Goal: Information Seeking & Learning: Learn about a topic

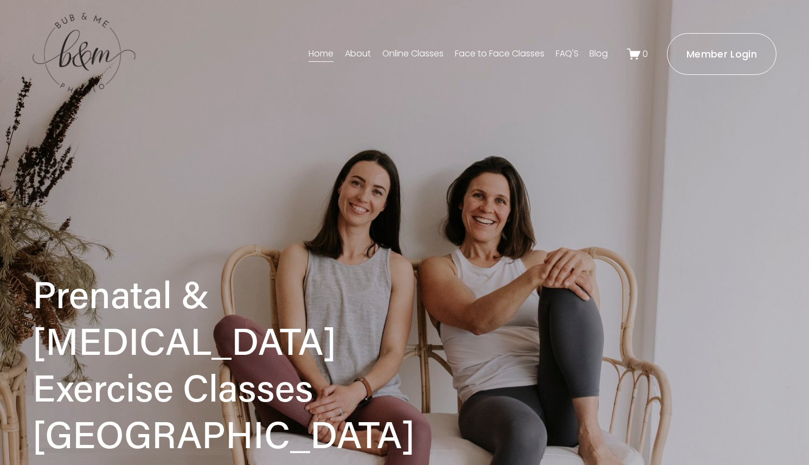
click at [725, 49] on ms-portal-inner "Member Login" at bounding box center [722, 54] width 71 height 14
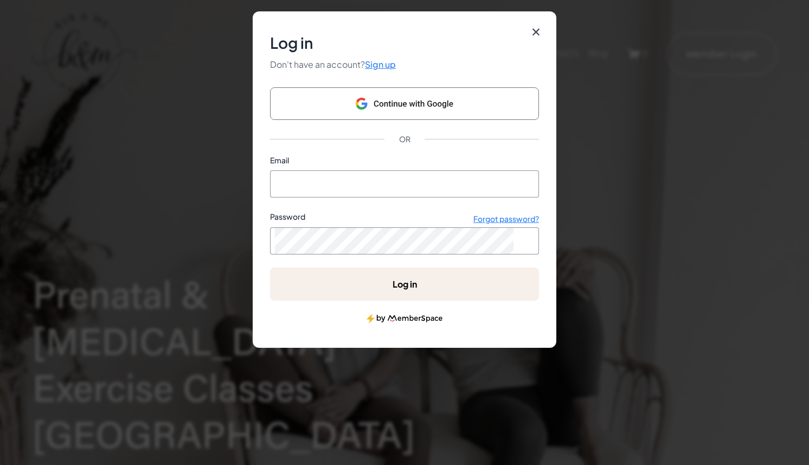
type input "zahra.ahmadkhalid14@gmail.com"
click at [458, 283] on ms-button "Log in" at bounding box center [404, 283] width 269 height 33
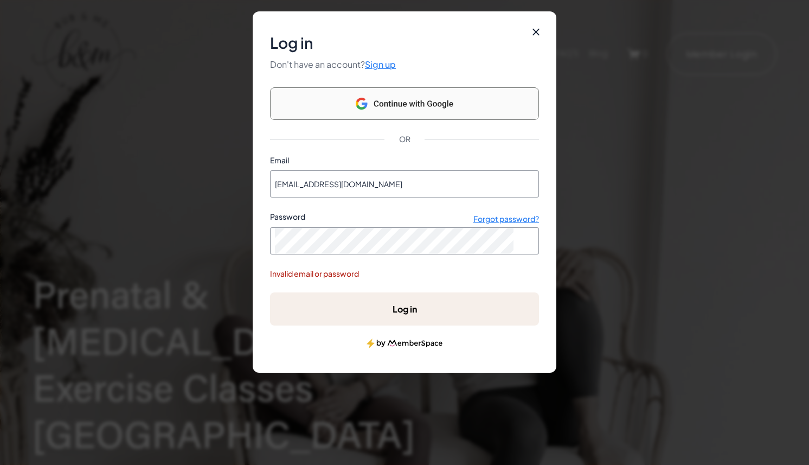
click at [445, 97] on ms-google-sso-button "Continue with Google" at bounding box center [404, 103] width 269 height 33
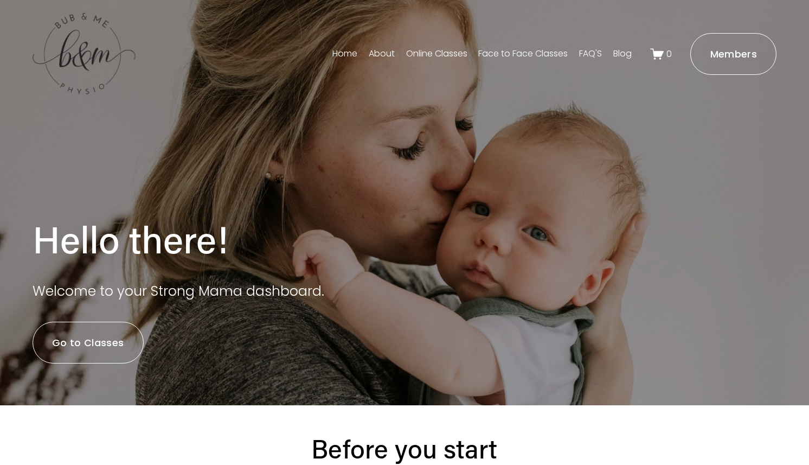
click at [113, 346] on link "Go to Classes" at bounding box center [88, 343] width 111 height 42
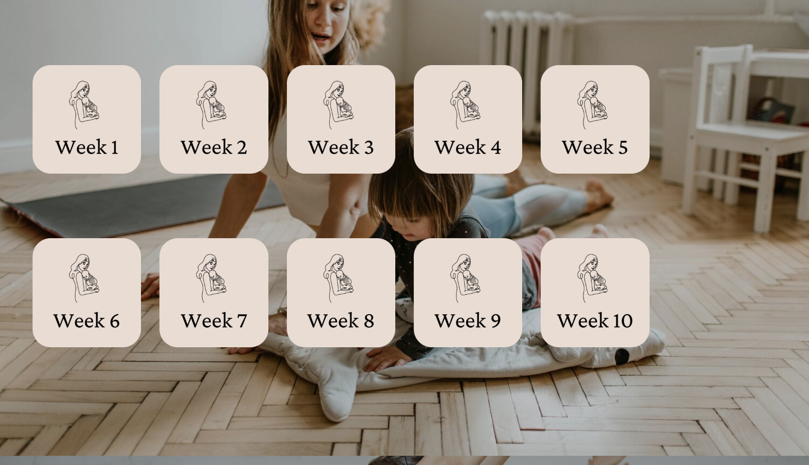
scroll to position [556, 0]
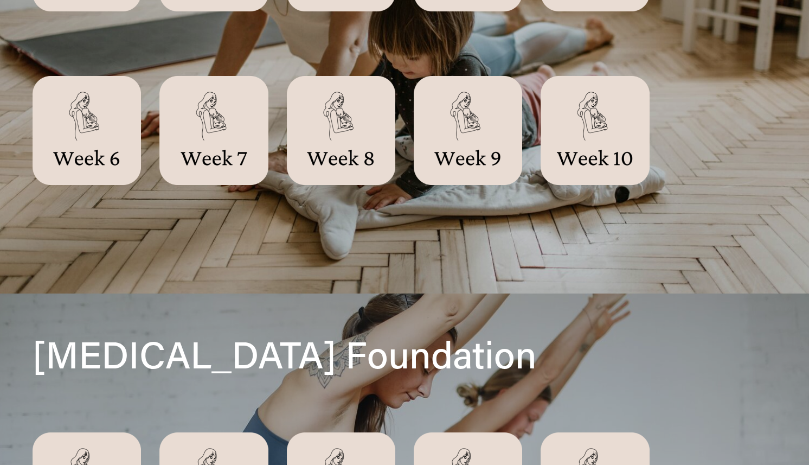
click at [573, 116] on div at bounding box center [595, 130] width 108 height 108
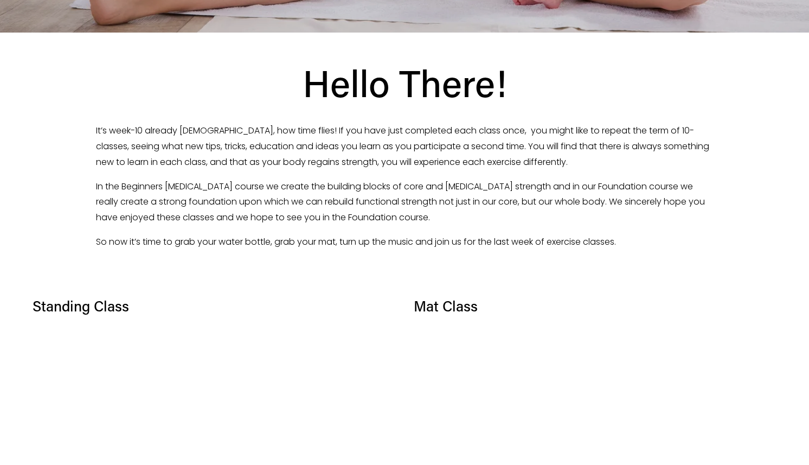
scroll to position [361, 0]
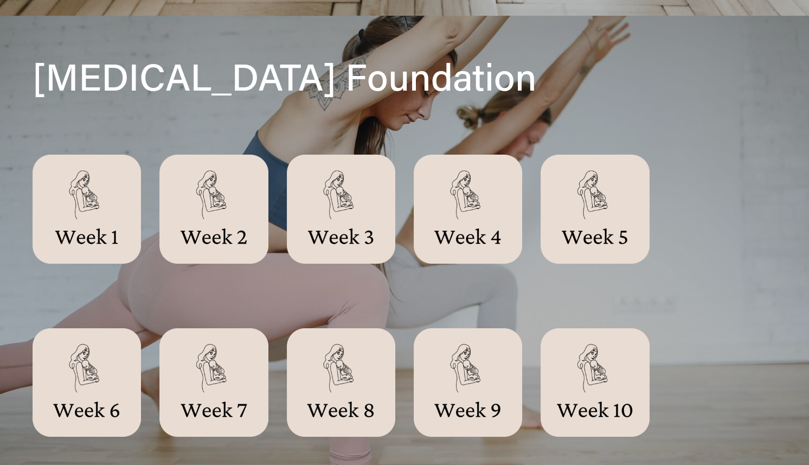
scroll to position [504, 0]
